Goal: Information Seeking & Learning: Learn about a topic

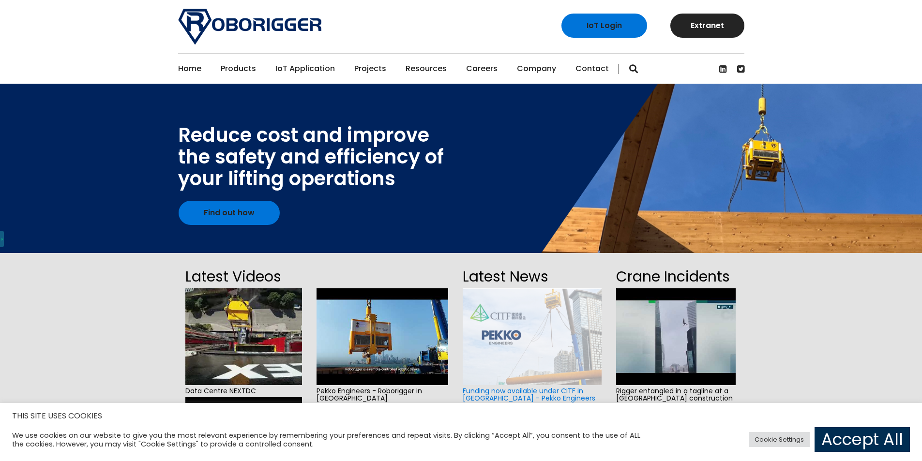
click at [898, 439] on link "Accept All" at bounding box center [862, 439] width 95 height 25
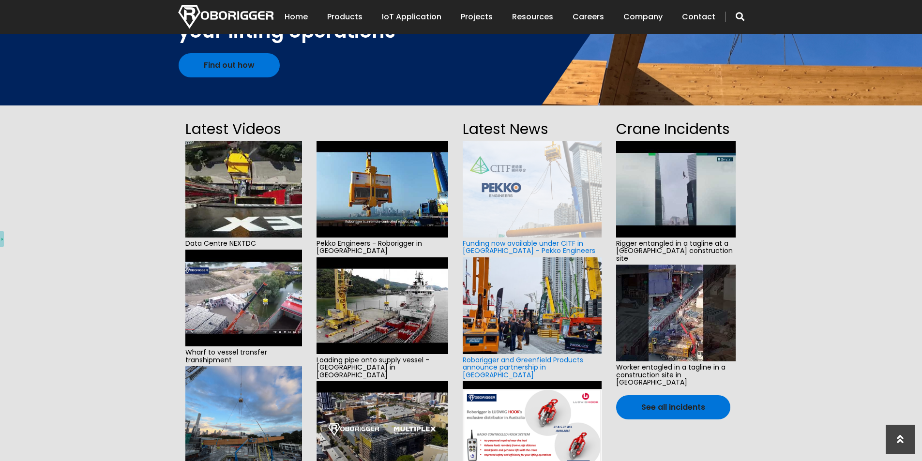
scroll to position [97, 0]
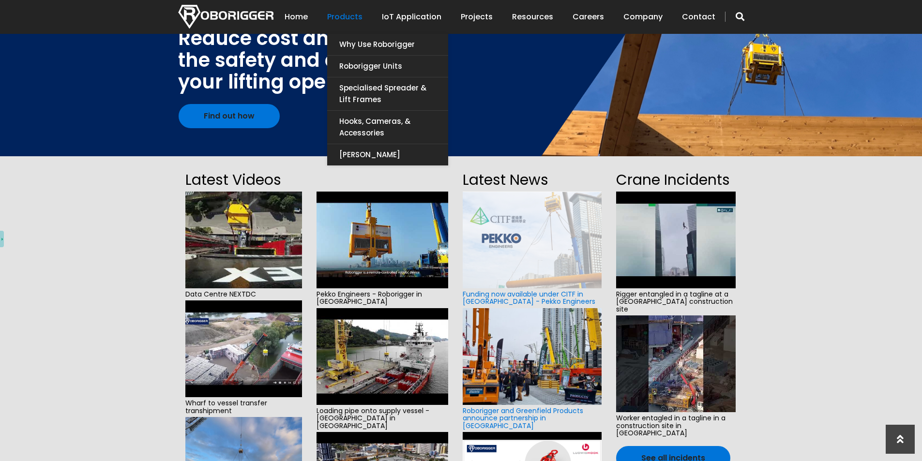
click at [357, 13] on link "Products" at bounding box center [344, 17] width 35 height 30
click at [351, 15] on link "Products" at bounding box center [344, 17] width 35 height 30
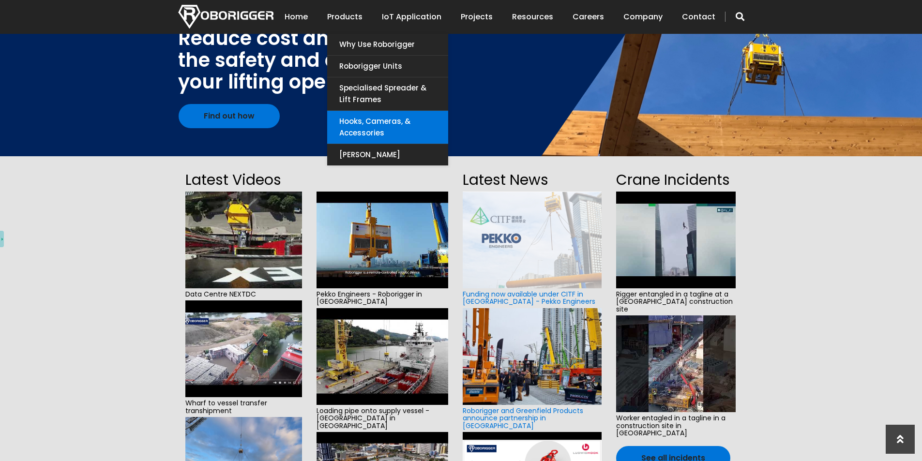
click at [357, 130] on link "Hooks, Cameras, & Accessories" at bounding box center [387, 127] width 121 height 33
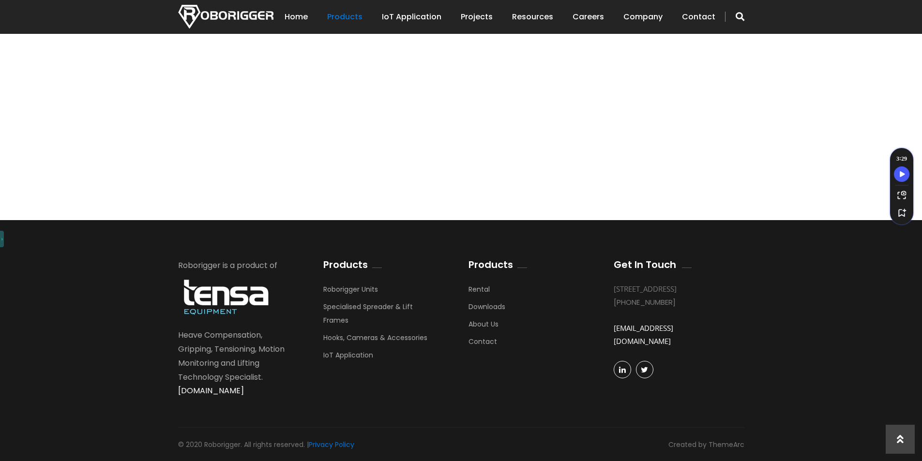
scroll to position [802, 0]
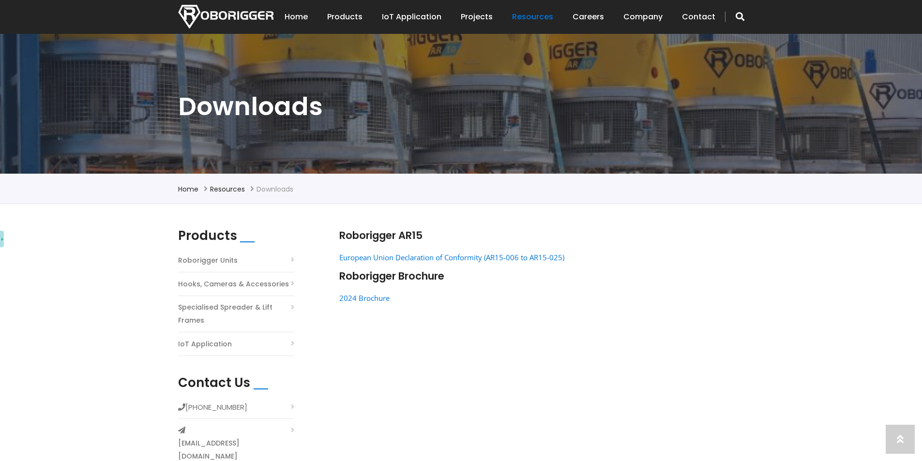
scroll to position [194, 0]
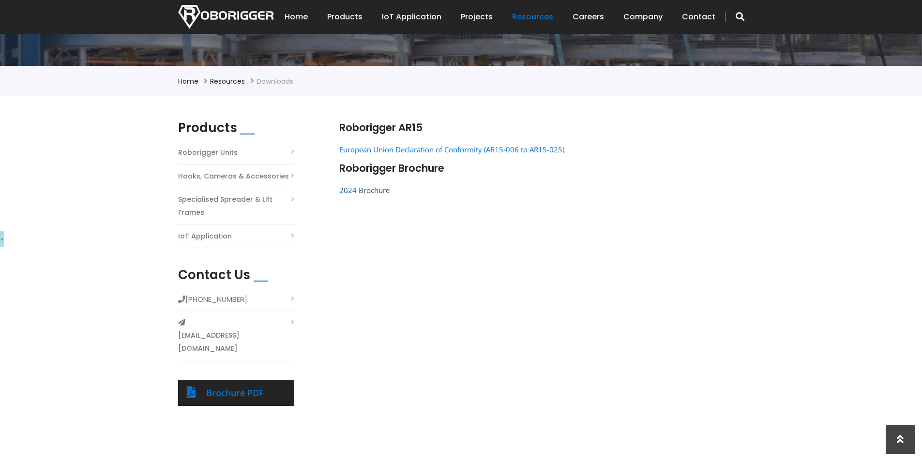
click at [369, 191] on link "2024 Brochure" at bounding box center [364, 190] width 50 height 10
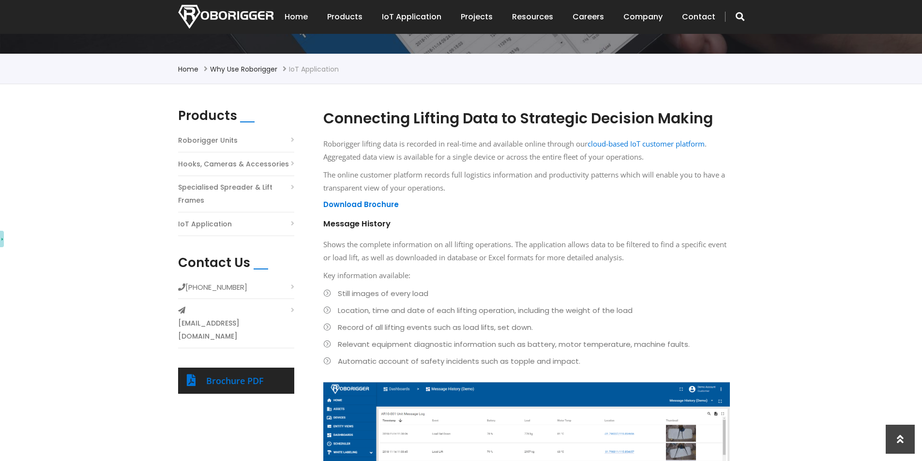
scroll to position [339, 0]
